Goal: Check status: Check status

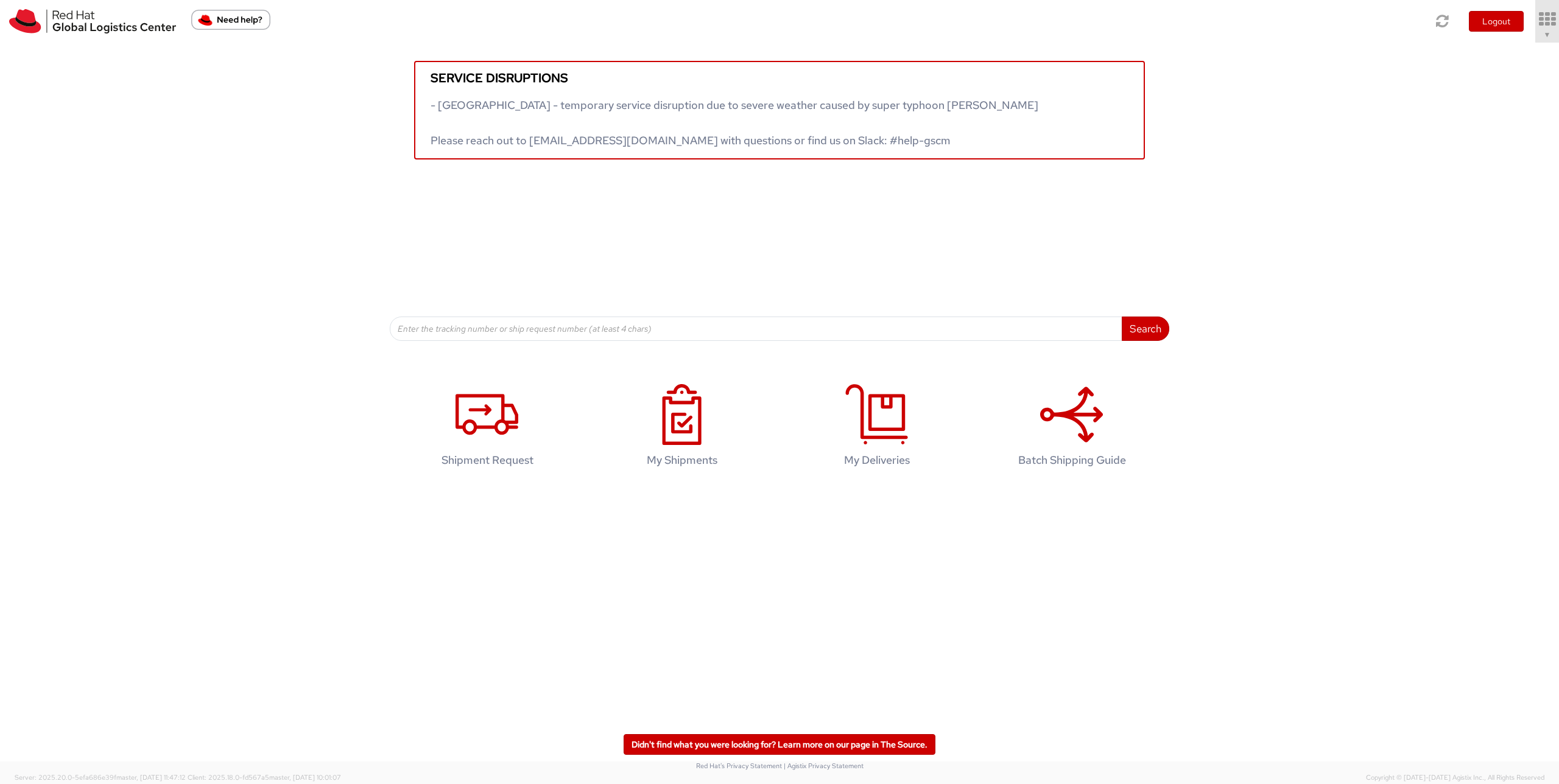
click at [1552, 42] on link "▼" at bounding box center [1547, 21] width 24 height 42
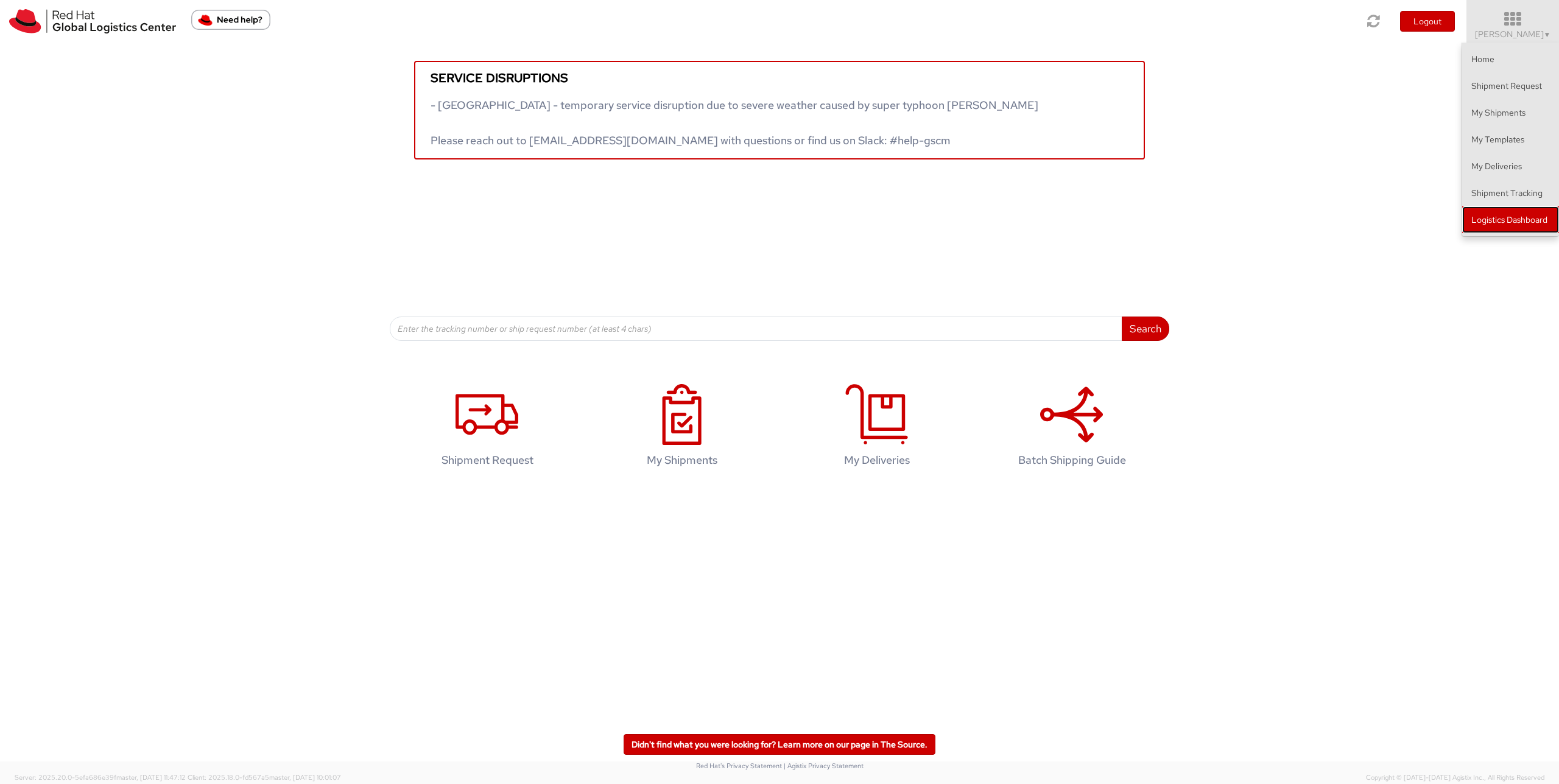
click at [1509, 212] on link "Logistics Dashboard" at bounding box center [1510, 220] width 97 height 27
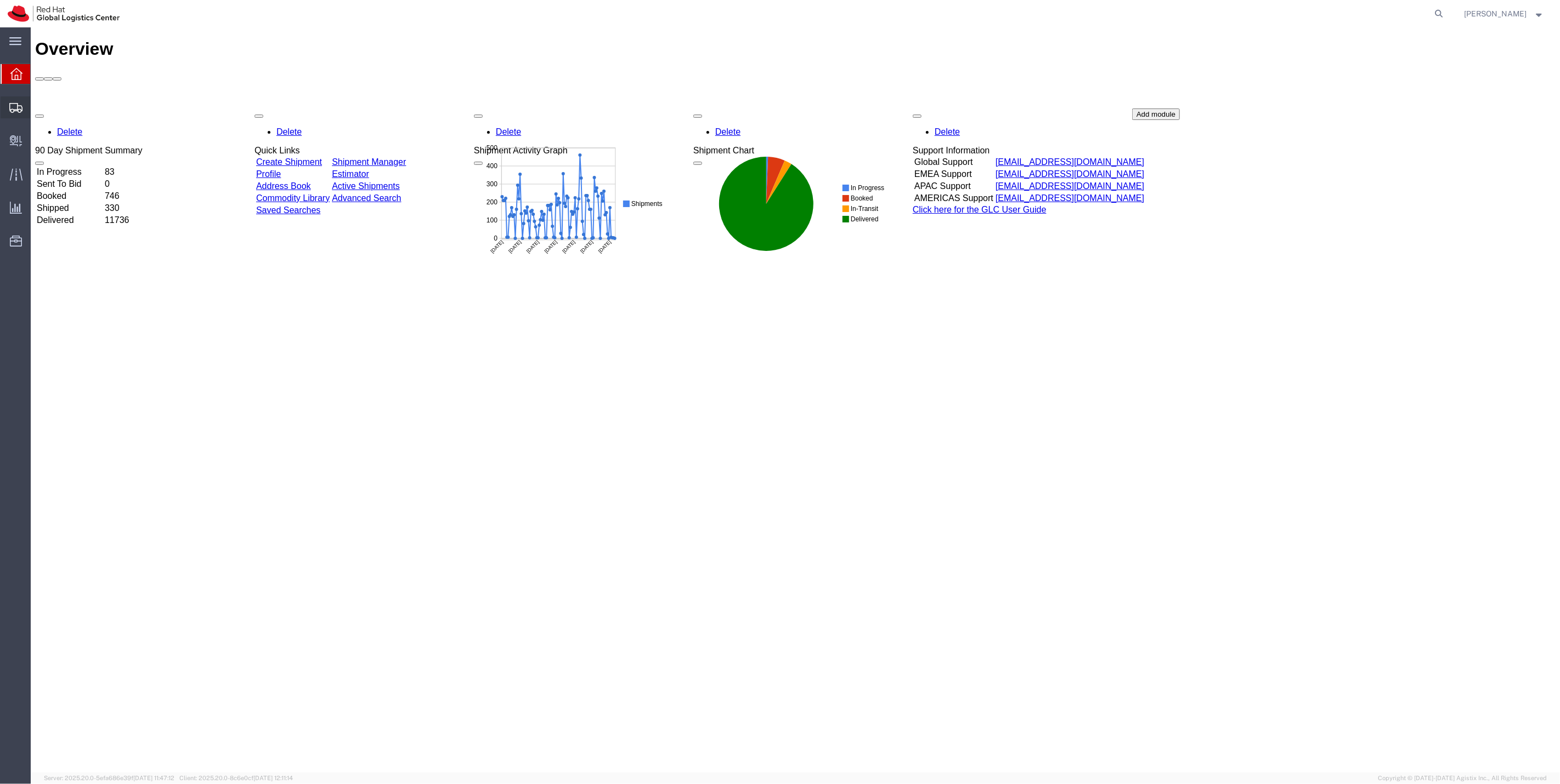
click at [38, 113] on span "Shipments" at bounding box center [34, 107] width 7 height 22
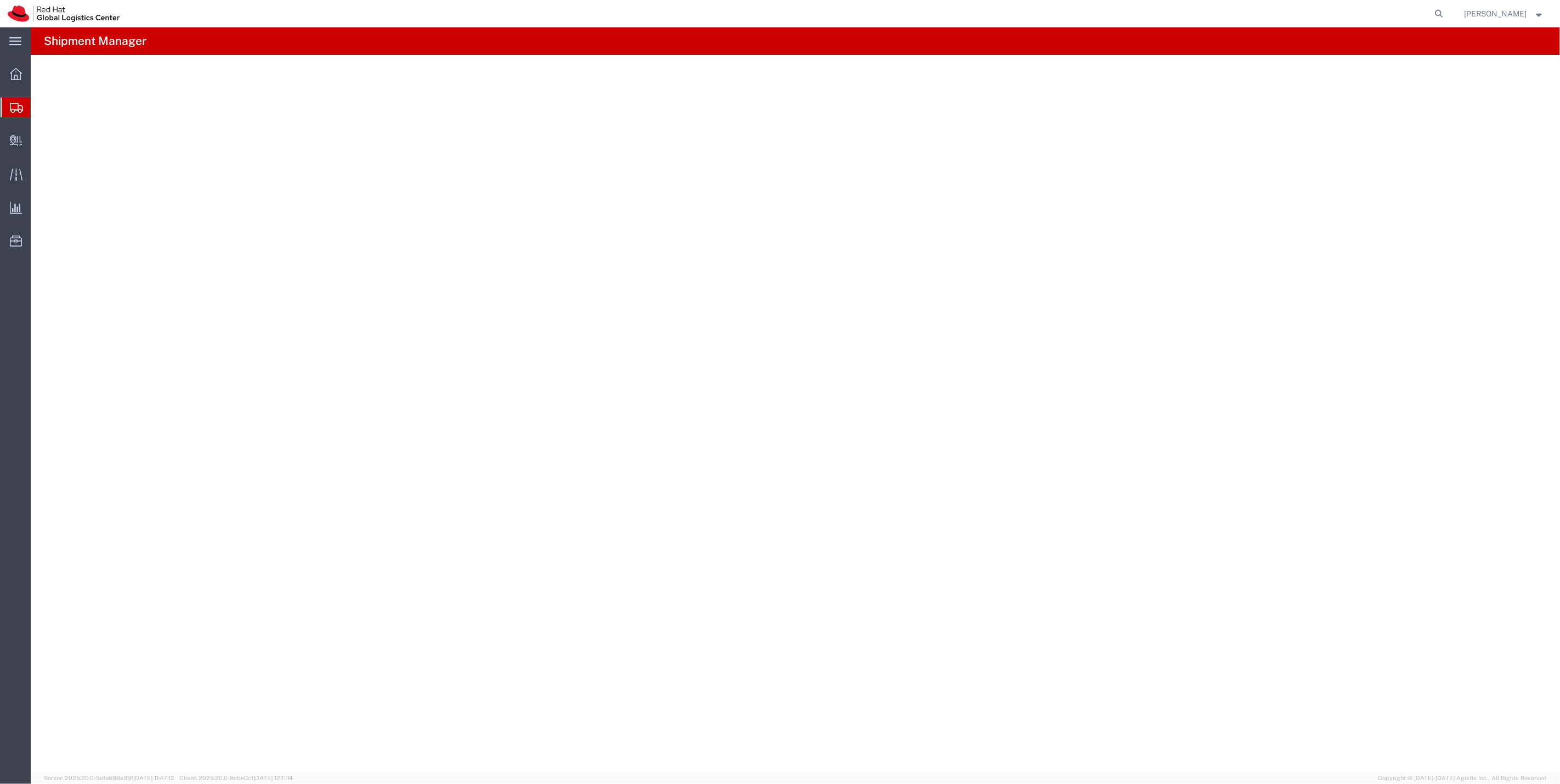
click at [39, 107] on span "Shipments" at bounding box center [34, 107] width 9 height 22
type input "[DATE]"
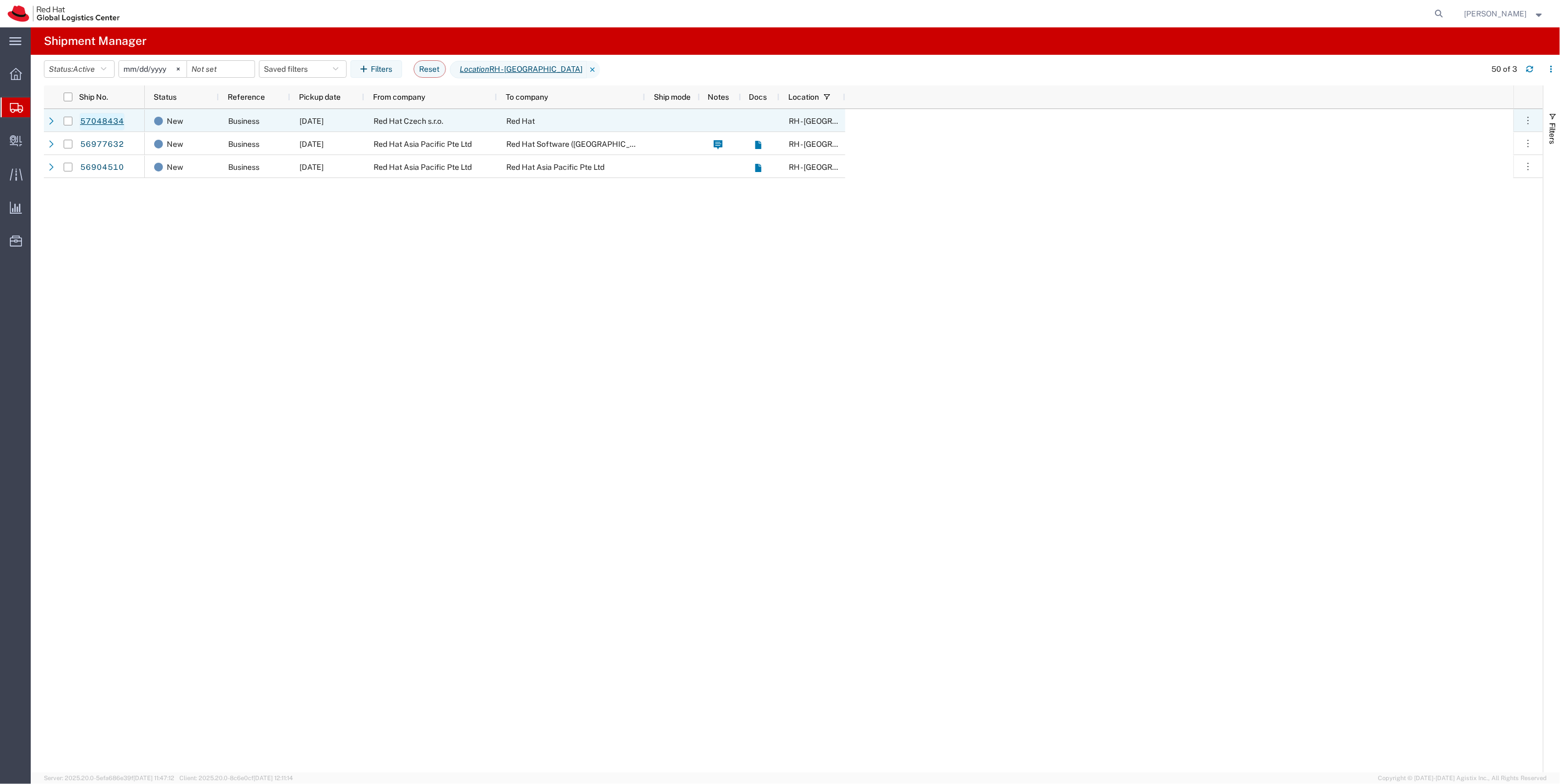
click at [114, 123] on link "57048434" at bounding box center [102, 122] width 45 height 18
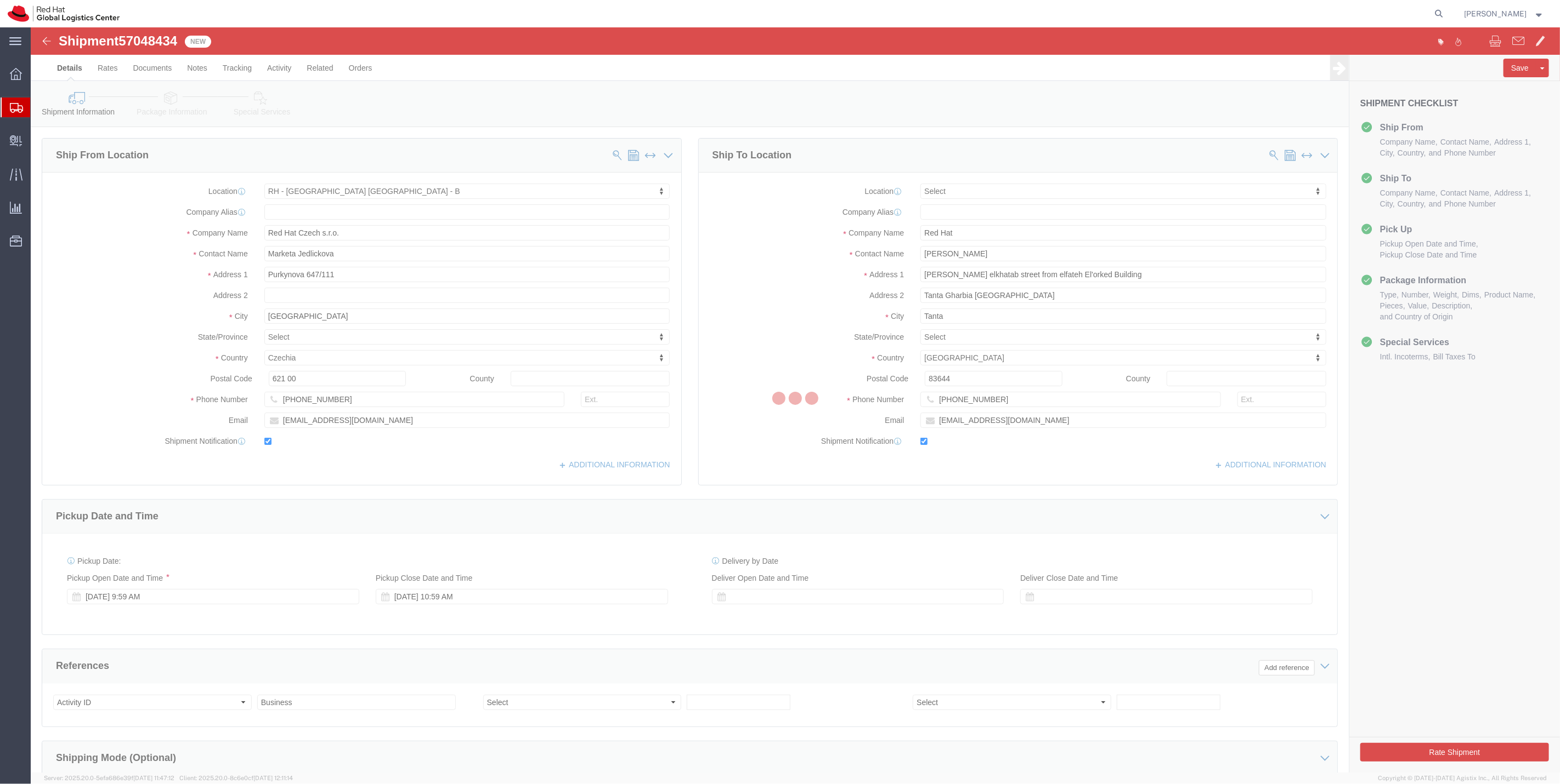
select select "38036"
select select
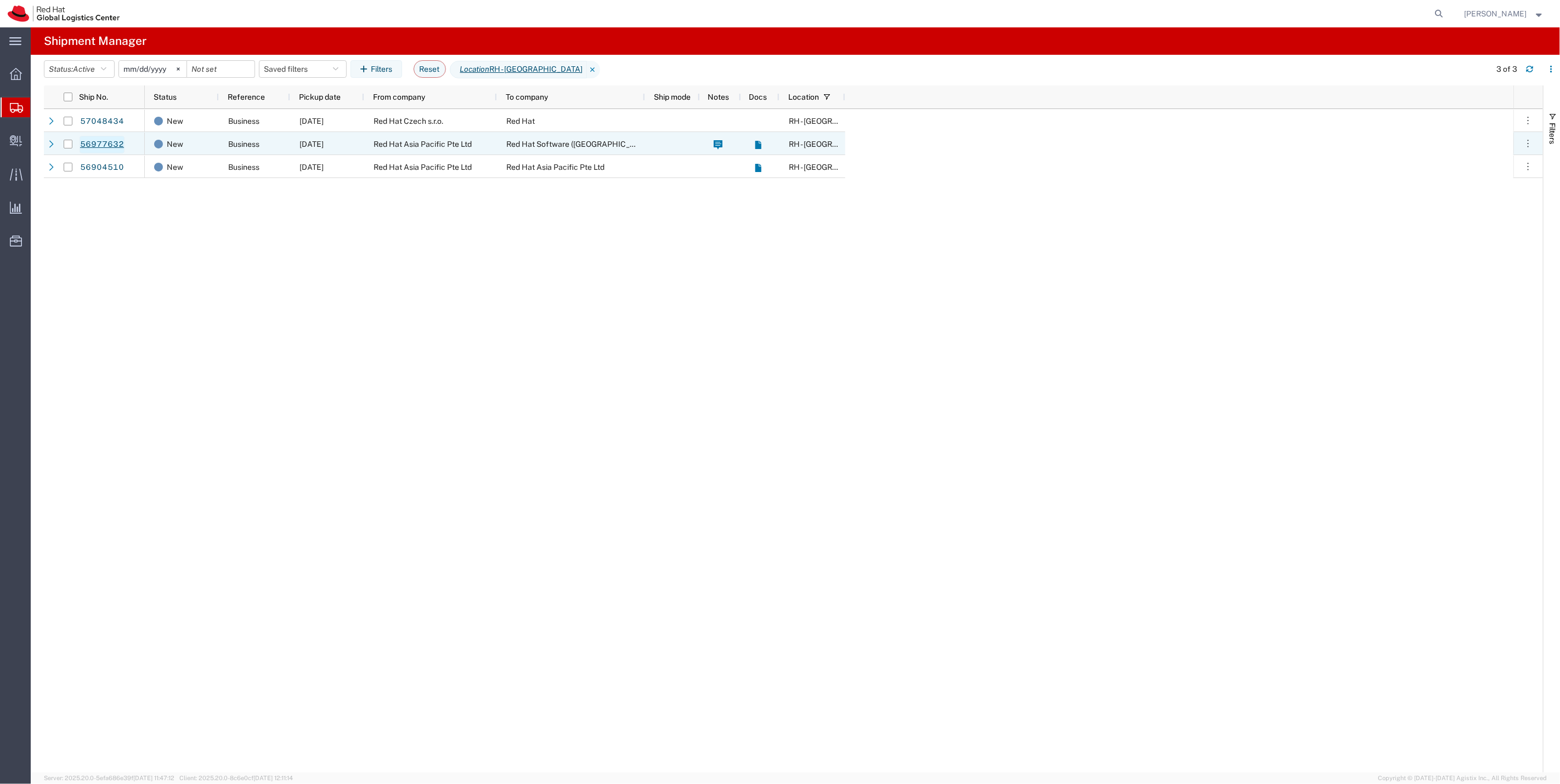
click at [80, 145] on link "56977632" at bounding box center [102, 145] width 45 height 18
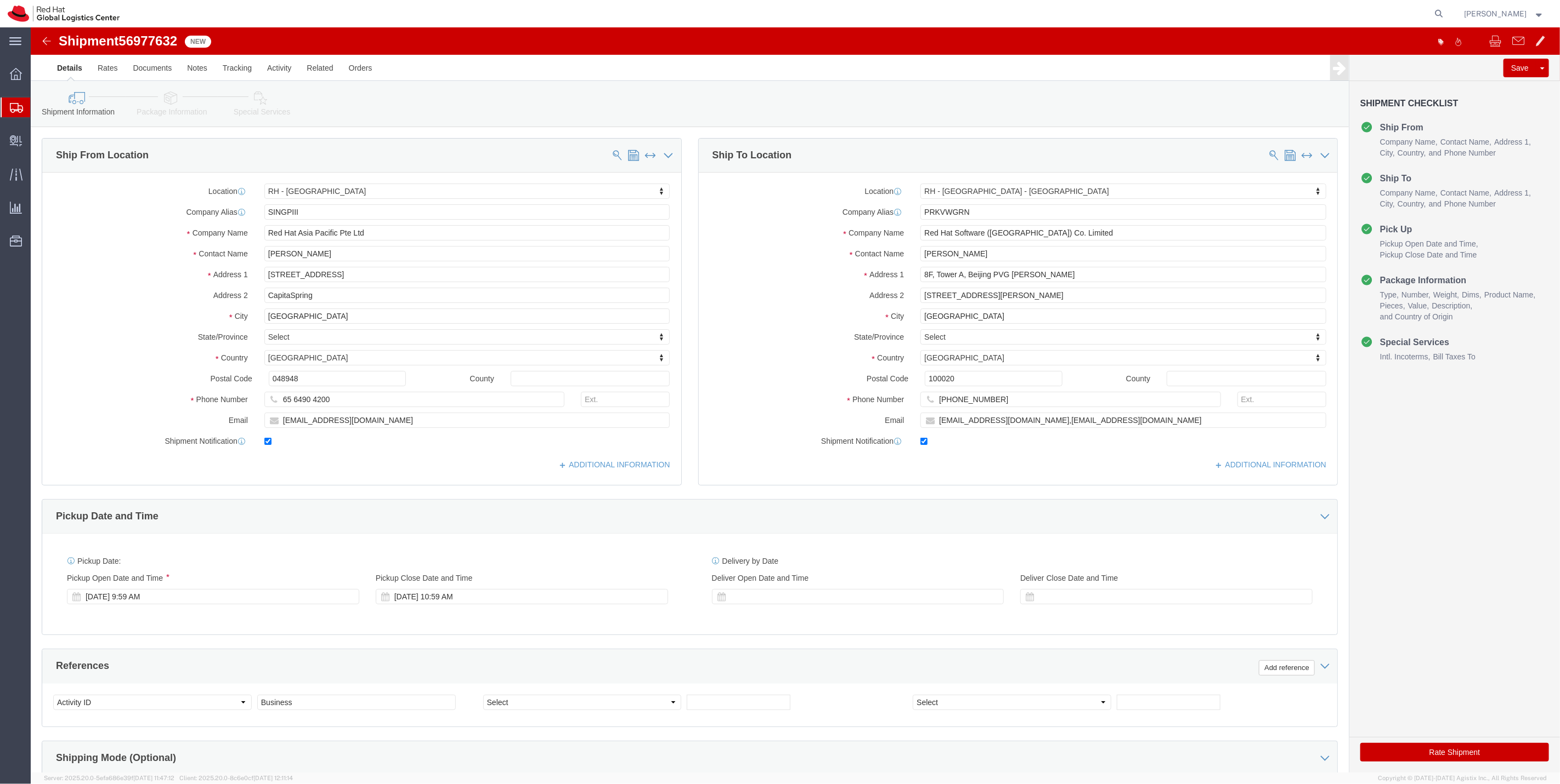
select select "51051"
select select "38006"
click link "Tracking"
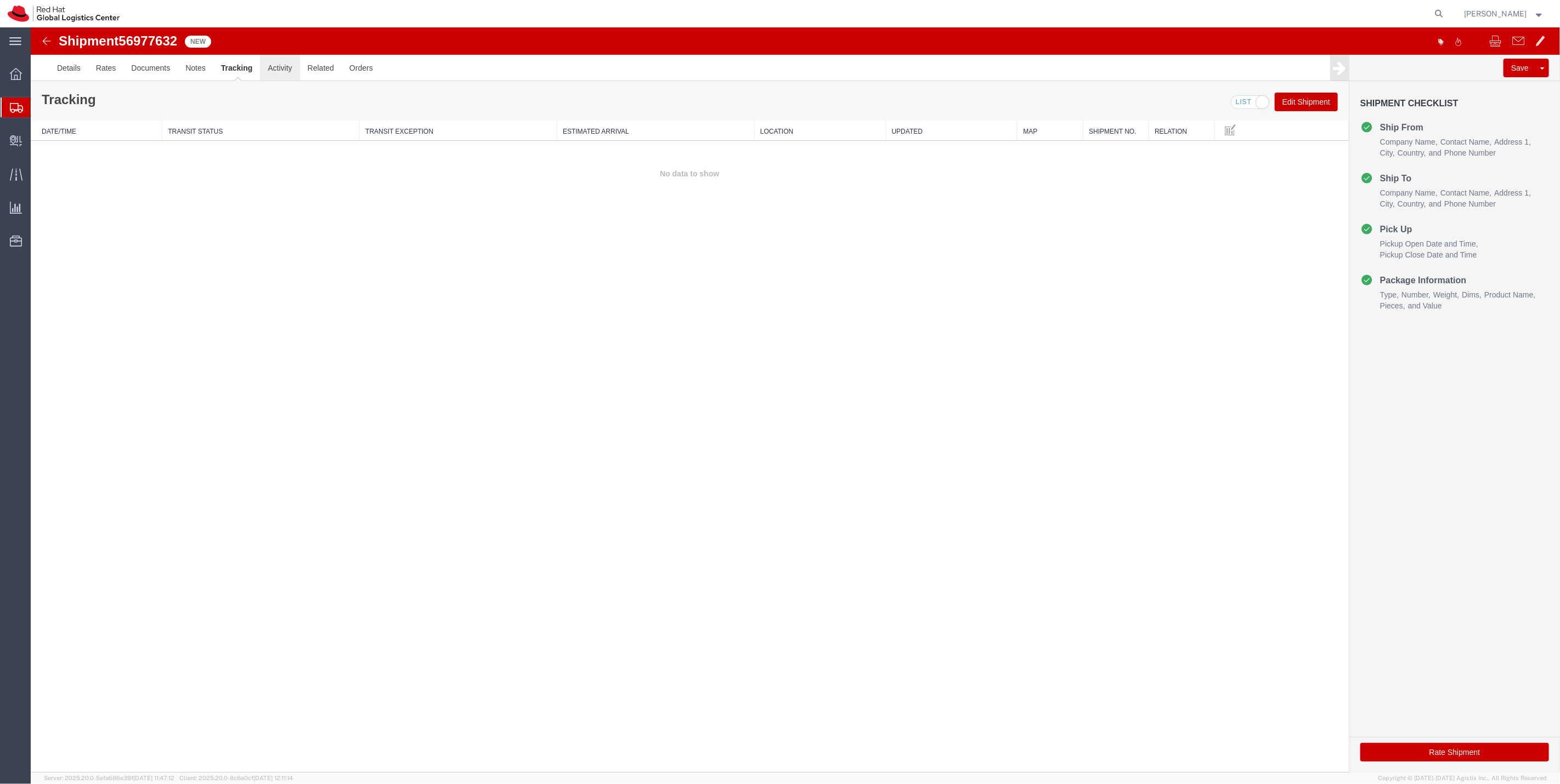
click at [269, 75] on link "Activity" at bounding box center [279, 67] width 40 height 26
